Goal: Navigation & Orientation: Find specific page/section

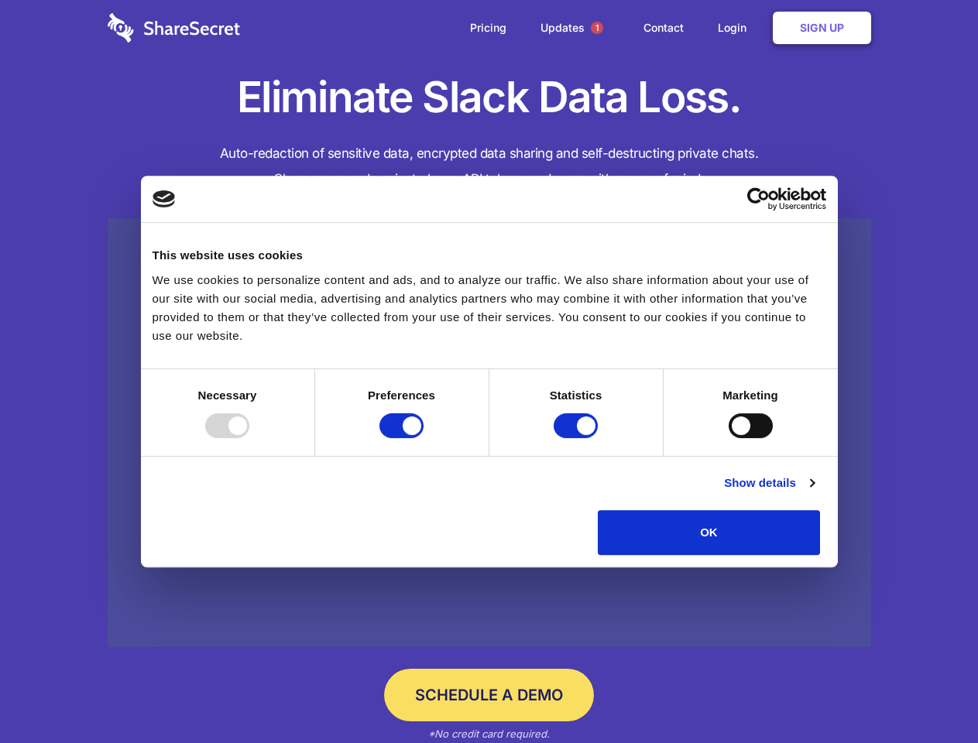
click at [249, 438] on div at bounding box center [227, 425] width 44 height 25
click at [423, 438] on input "Preferences" at bounding box center [401, 425] width 44 height 25
checkbox input "false"
click at [578, 438] on input "Statistics" at bounding box center [576, 425] width 44 height 25
checkbox input "false"
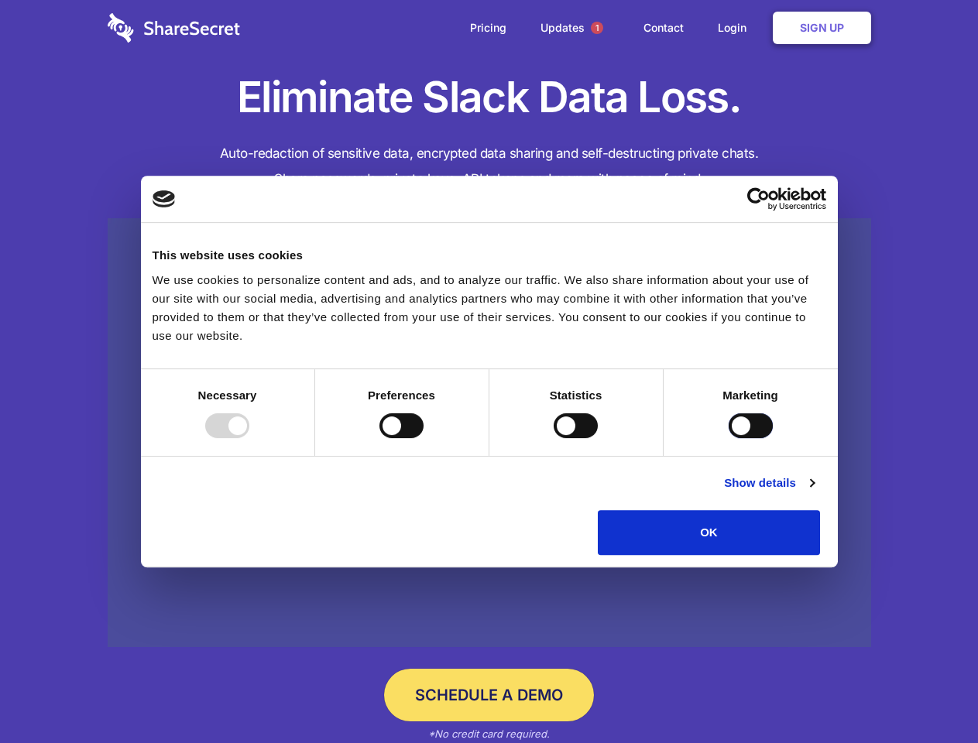
click at [729, 438] on input "Marketing" at bounding box center [751, 425] width 44 height 25
checkbox input "true"
click at [814, 492] on link "Show details" at bounding box center [769, 483] width 90 height 19
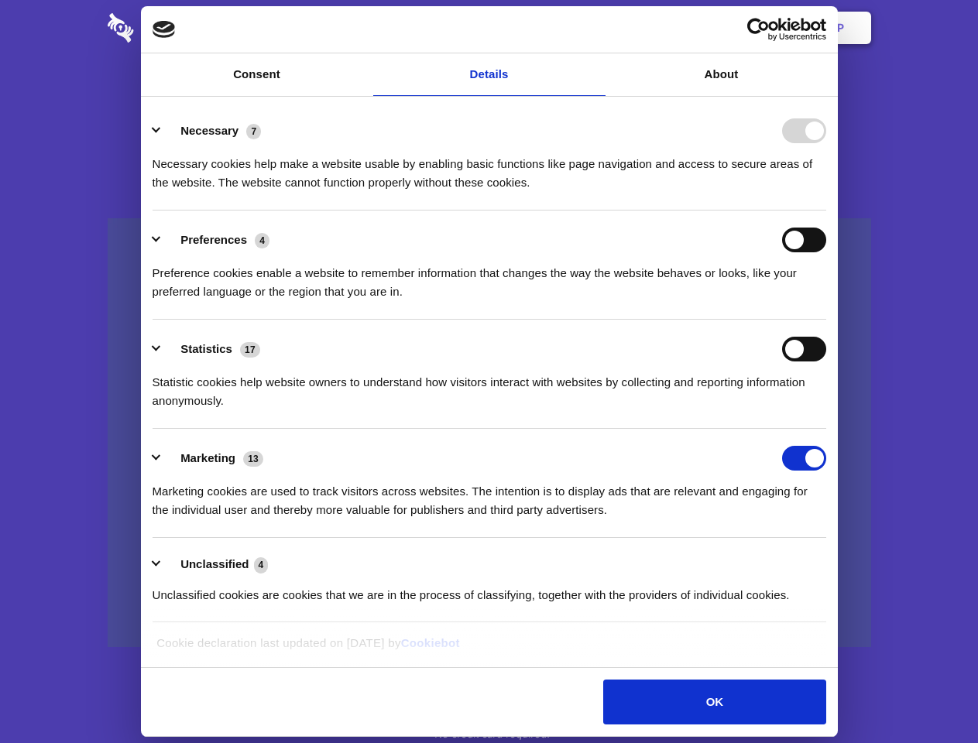
click at [826, 320] on li "Preferences 4 Preference cookies enable a website to remember information that …" at bounding box center [490, 265] width 674 height 109
click at [596, 28] on span "1" at bounding box center [597, 28] width 12 height 12
